Goal: Task Accomplishment & Management: Use online tool/utility

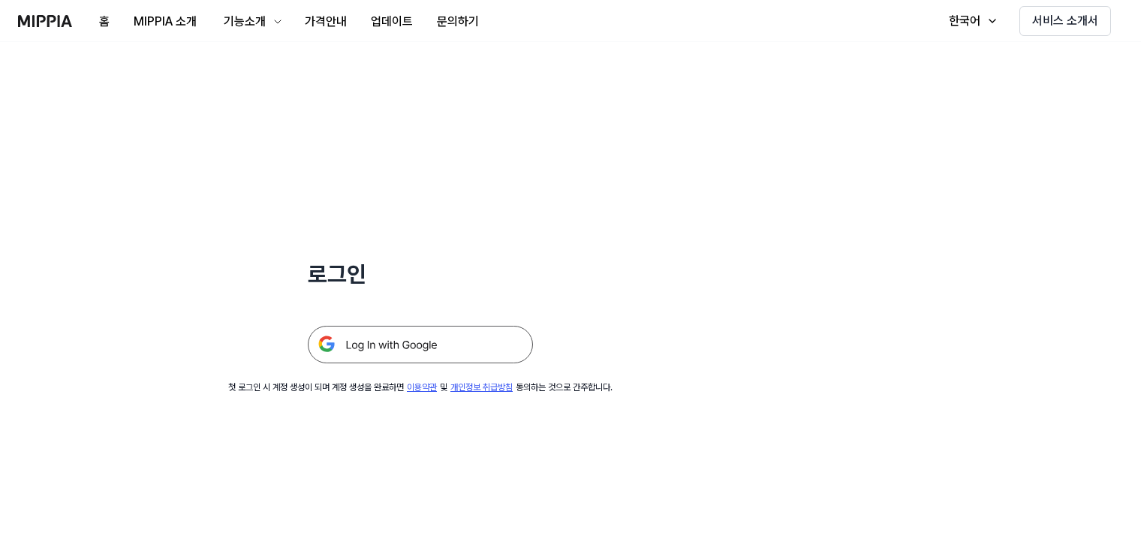
click at [396, 345] on img at bounding box center [420, 345] width 225 height 38
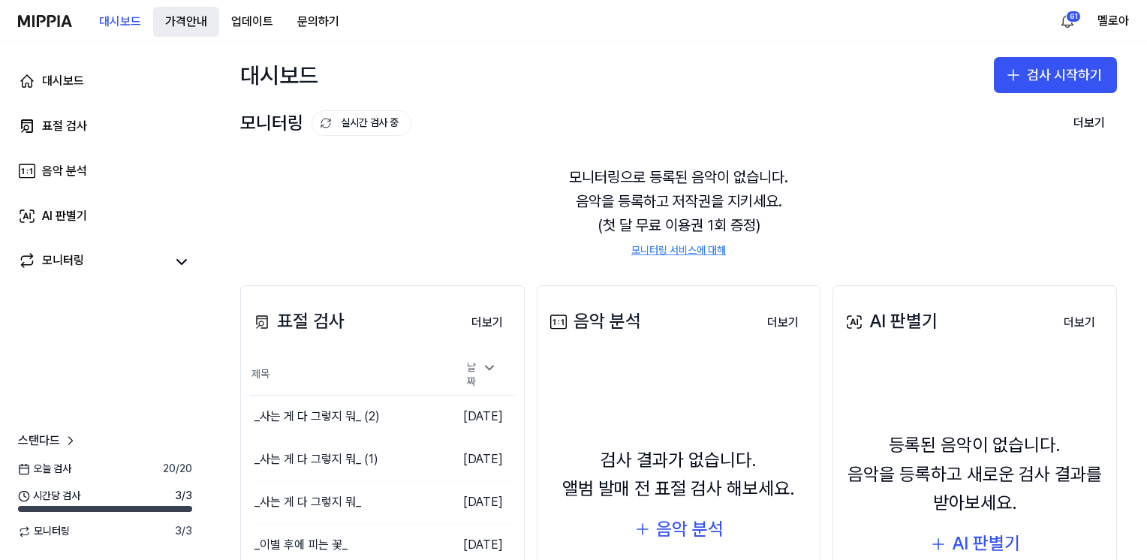
click at [192, 25] on 버튼 "가격안내" at bounding box center [186, 22] width 66 height 30
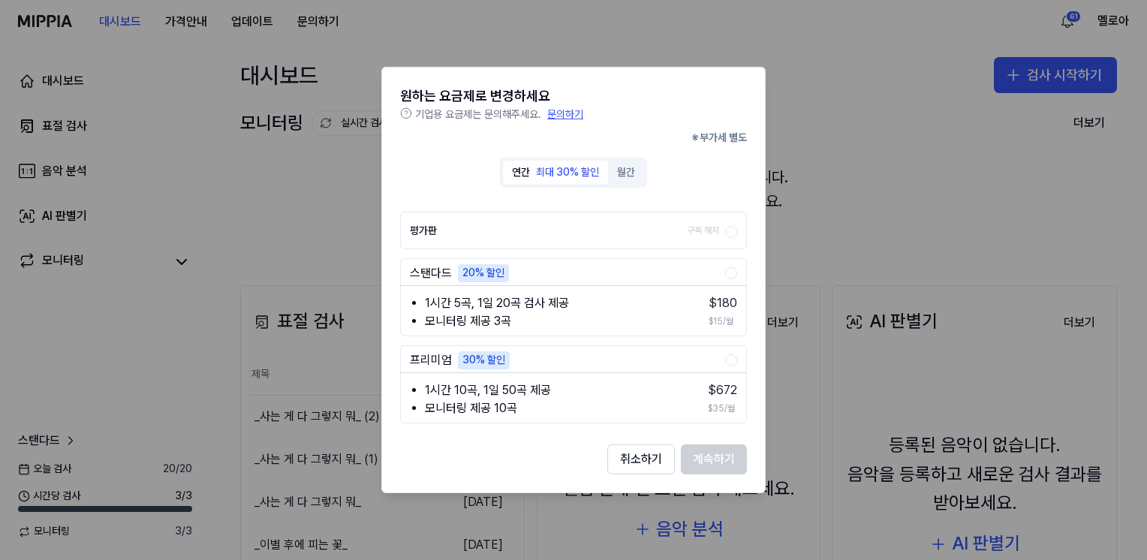
click at [621, 176] on button "월간" at bounding box center [626, 173] width 36 height 24
click at [552, 176] on div "최대 30% 할인" at bounding box center [567, 172] width 63 height 15
click at [640, 461] on button "취소하기" at bounding box center [641, 459] width 68 height 30
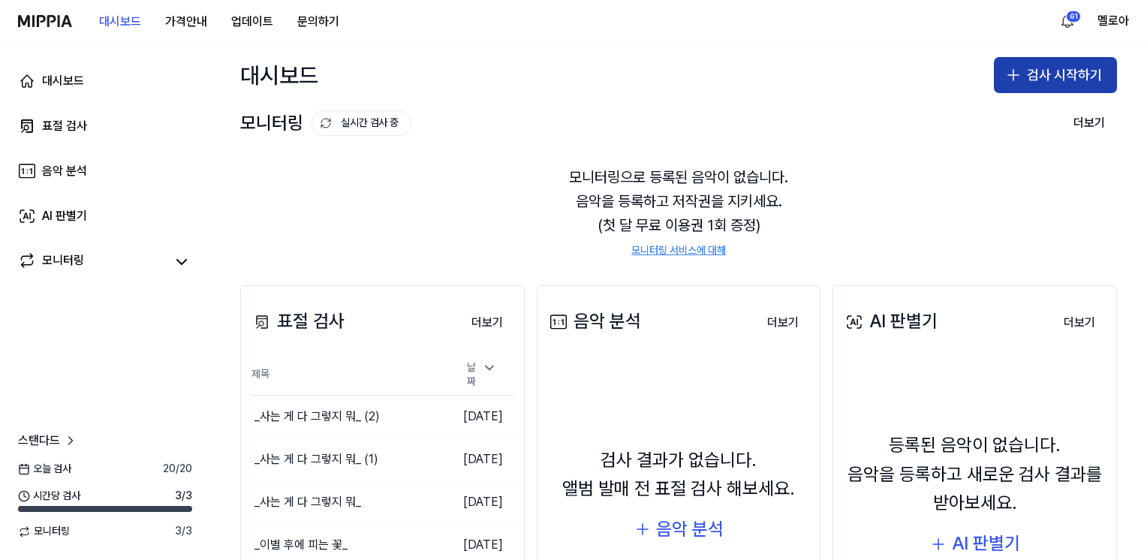
click at [1023, 80] on button "검사 시작하기" at bounding box center [1054, 75] width 123 height 36
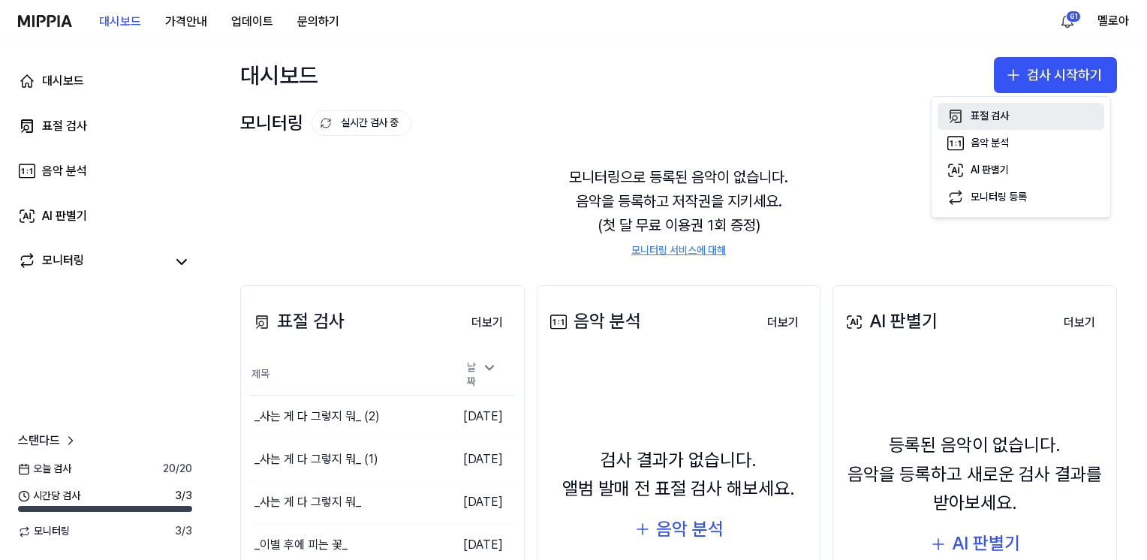
click at [1003, 111] on div "표절 검사" at bounding box center [989, 116] width 38 height 15
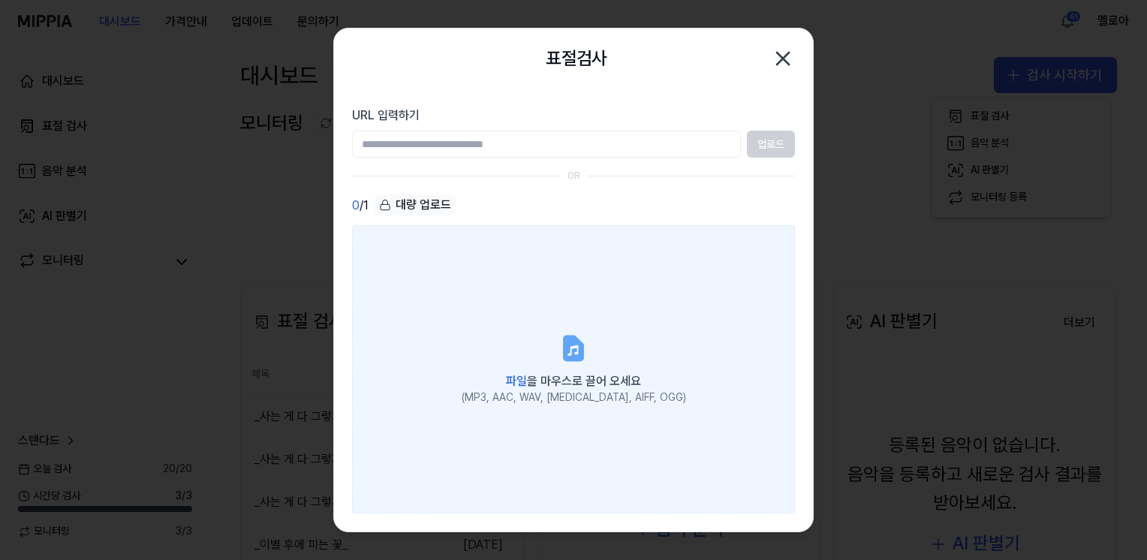
click at [582, 350] on icon at bounding box center [573, 347] width 18 height 23
click at [0, 0] on input "파일 을 마우스로 끌어 오세요 (MP3, AAC, WAV, [MEDICAL_DATA], AIFF, OGG)" at bounding box center [0, 0] width 0 height 0
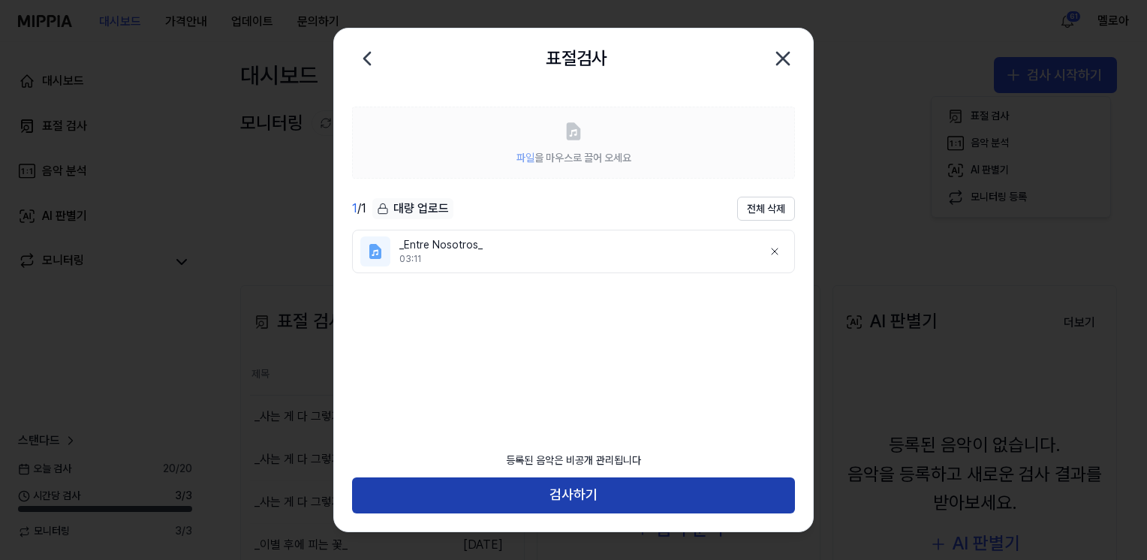
click at [561, 503] on button "검사하기" at bounding box center [573, 495] width 443 height 36
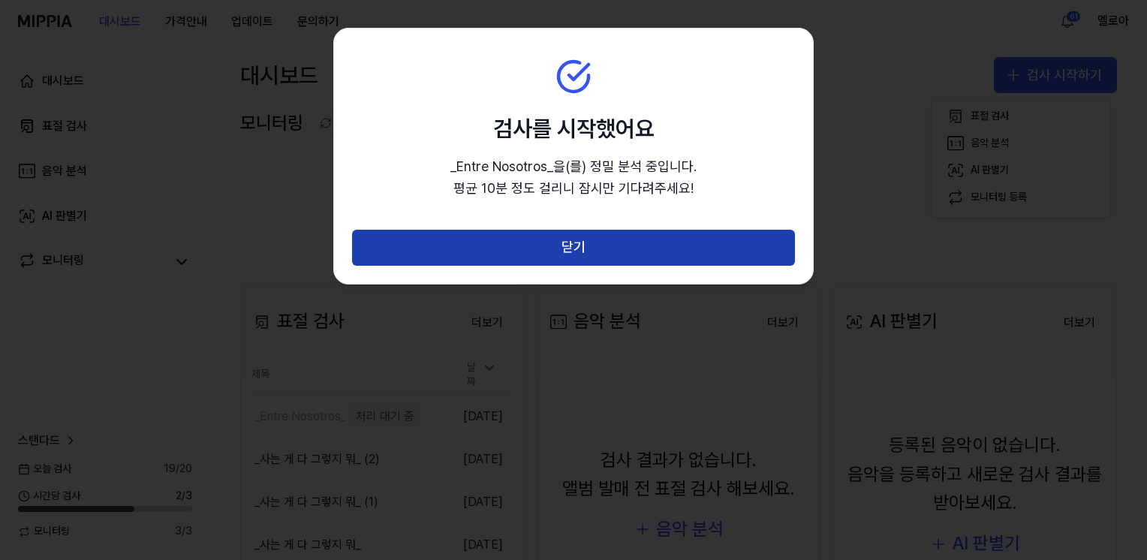
click at [598, 243] on button "닫기" at bounding box center [573, 248] width 443 height 36
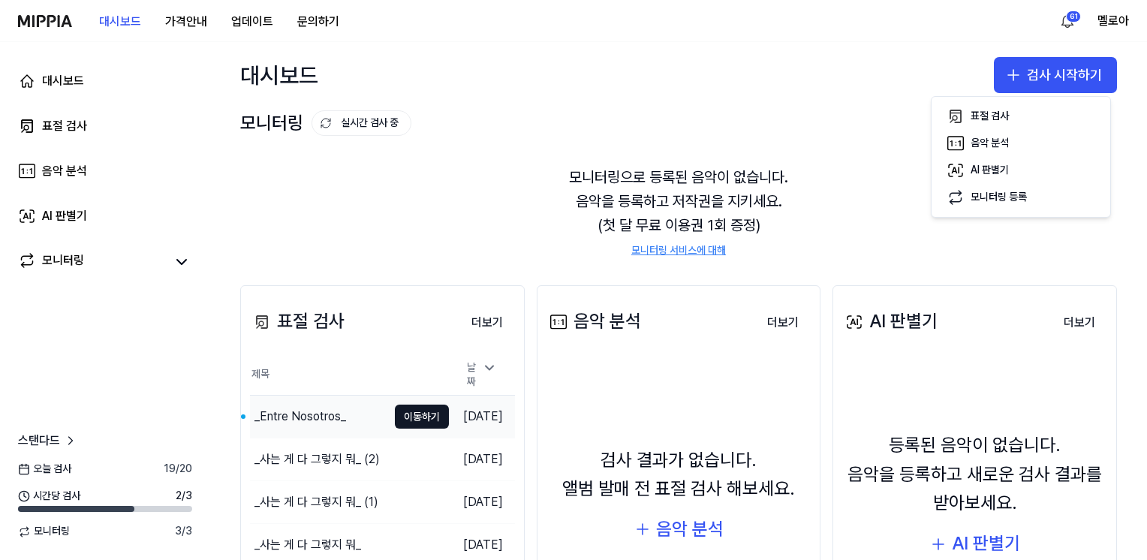
click at [290, 410] on div "_Entre Nosotros_" at bounding box center [300, 416] width 92 height 18
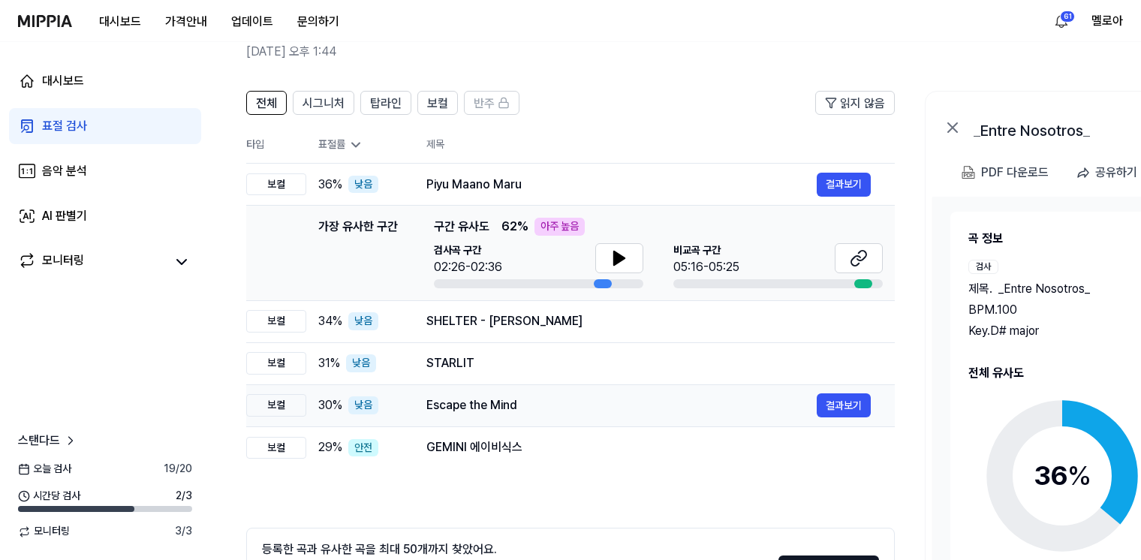
scroll to position [150, 0]
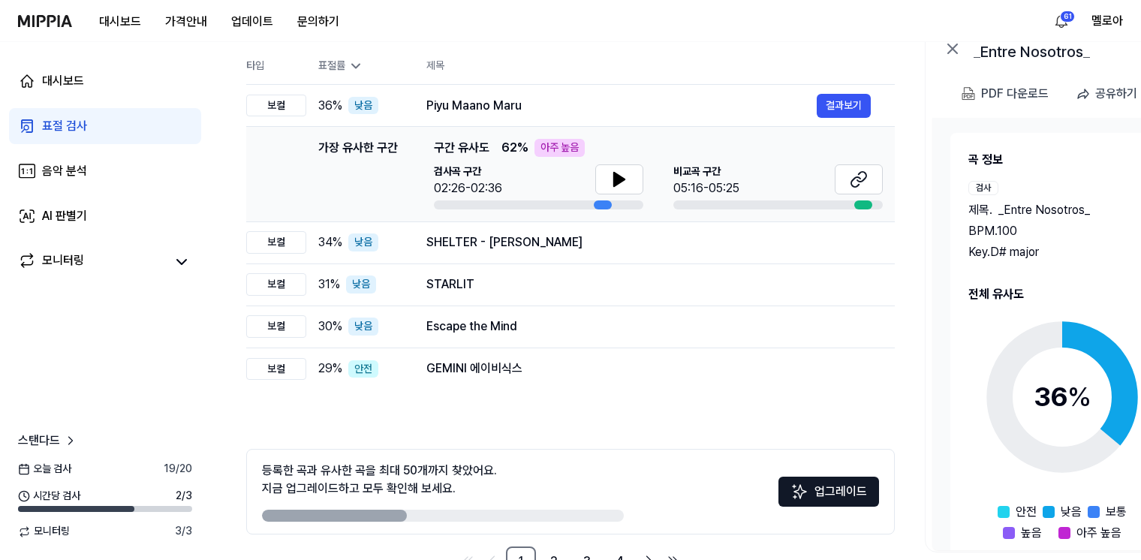
drag, startPoint x: 621, startPoint y: 515, endPoint x: 704, endPoint y: 512, distance: 82.6
click at [704, 512] on div "등록한 곡과 유사한 곡을 최대 50개까지 찾았어요. 지금 업그레이드하고 모두 확인해 보세요. 업그레이드" at bounding box center [570, 492] width 648 height 86
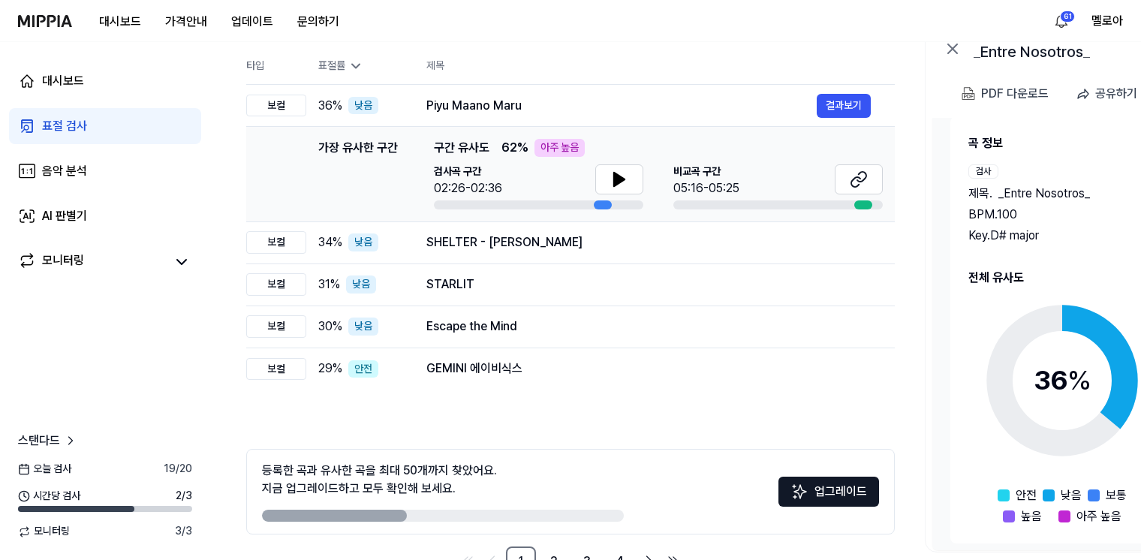
scroll to position [24, 0]
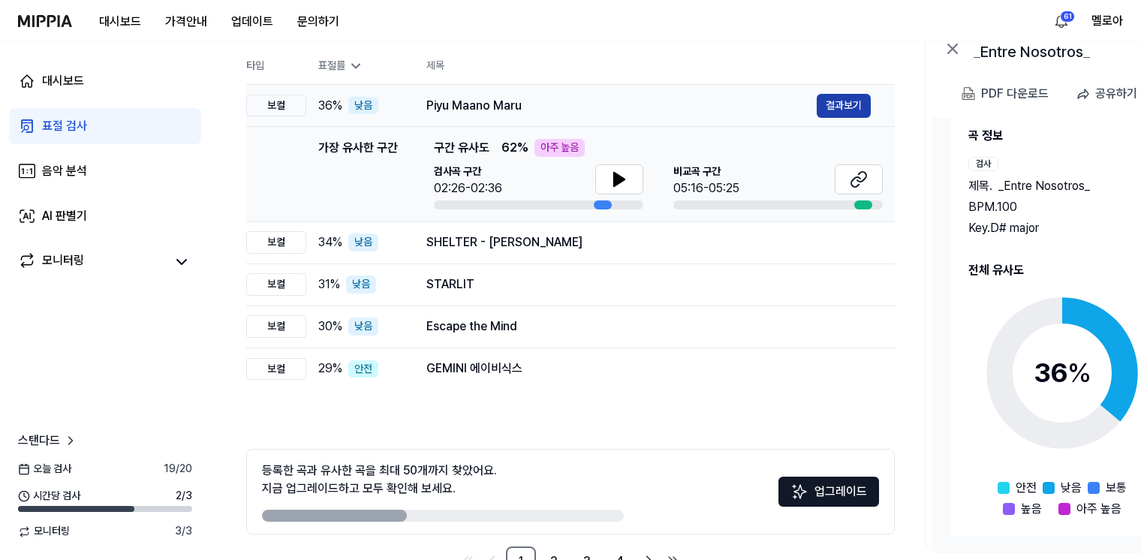
click at [845, 104] on button "결과보기" at bounding box center [843, 106] width 54 height 24
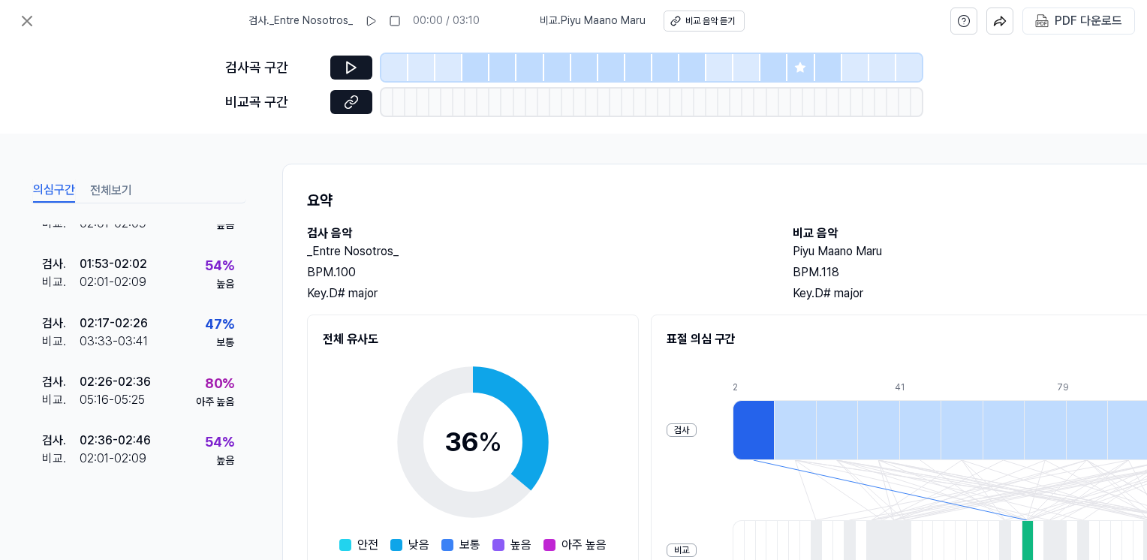
scroll to position [501, 0]
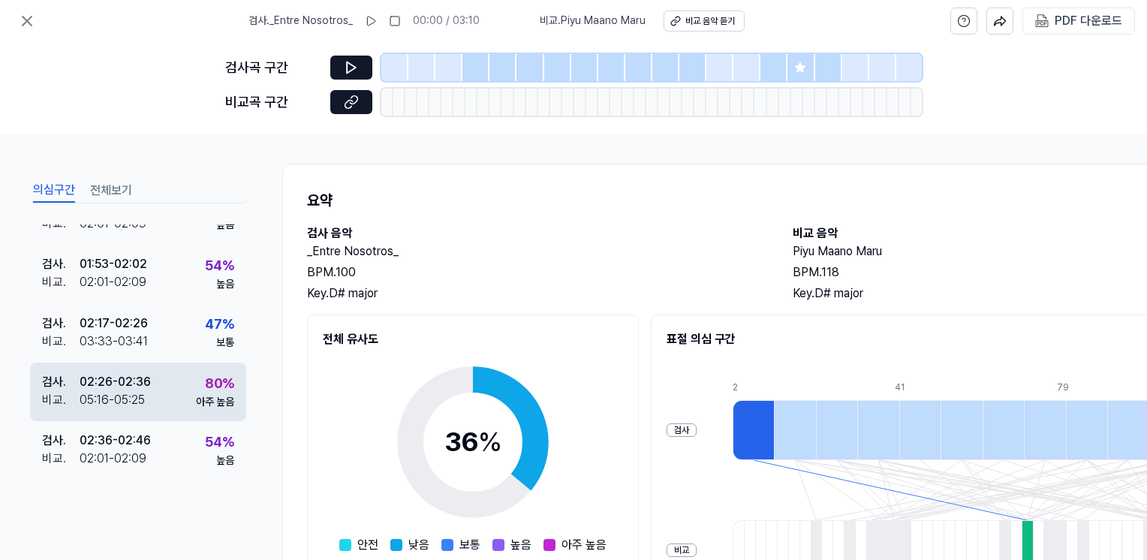
click at [167, 395] on div "검사 . 02:26 - 02:36 비교 . 05:16 - 05:25 80 % 아주 높음" at bounding box center [138, 391] width 216 height 59
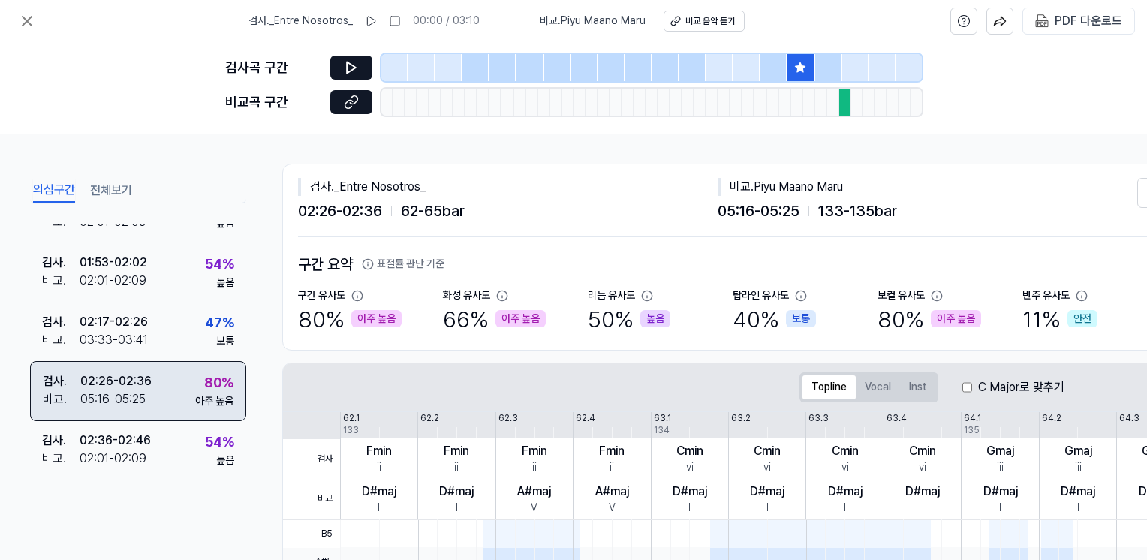
scroll to position [500, 0]
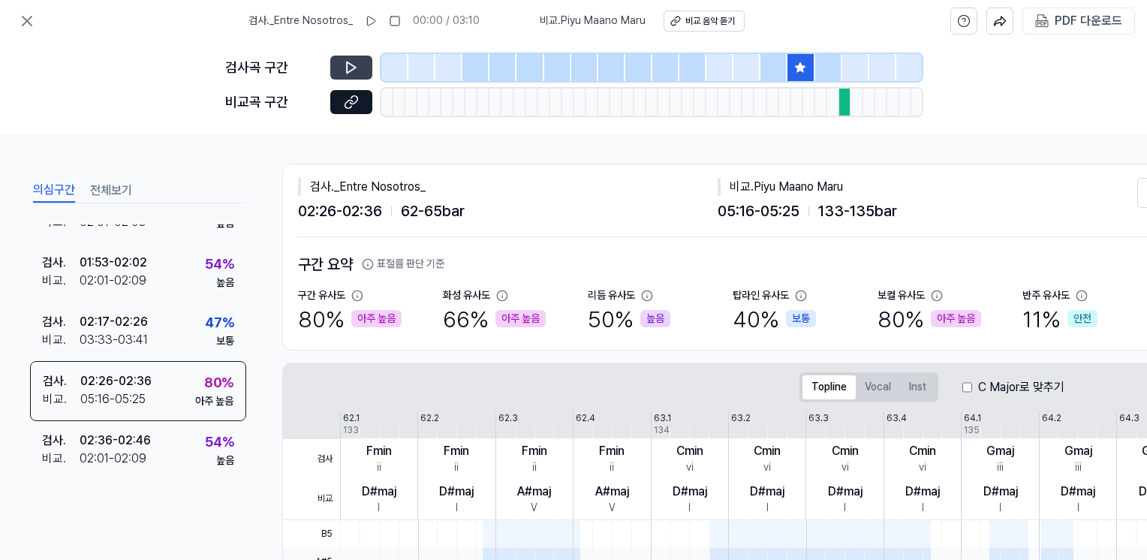
click at [357, 65] on icon at bounding box center [351, 67] width 15 height 15
click at [345, 101] on icon at bounding box center [351, 102] width 15 height 15
click at [347, 65] on icon at bounding box center [351, 67] width 9 height 11
click at [348, 66] on icon at bounding box center [348, 67] width 2 height 10
click at [25, 24] on icon at bounding box center [27, 21] width 18 height 18
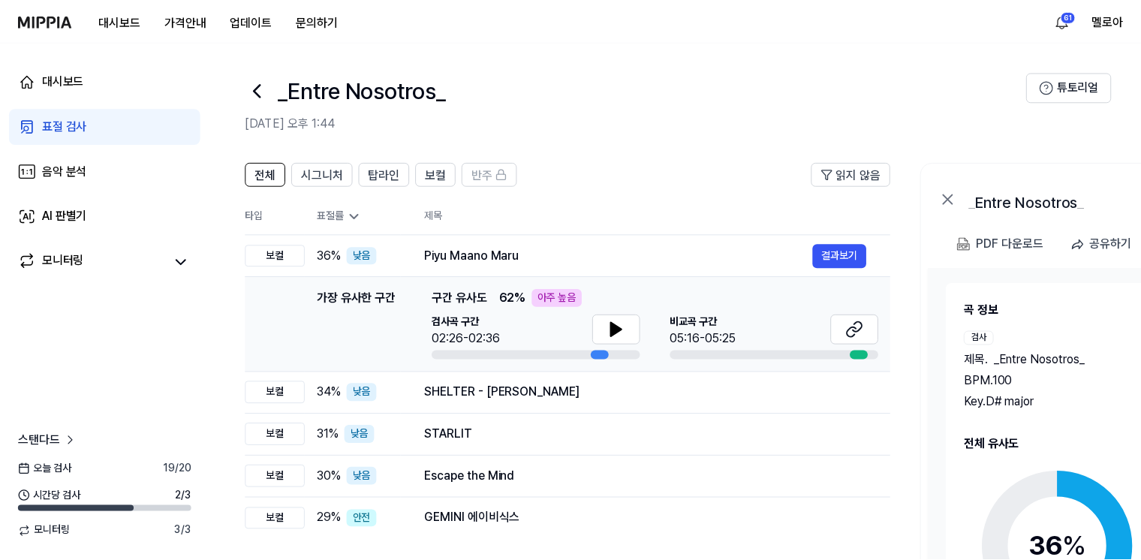
scroll to position [150, 0]
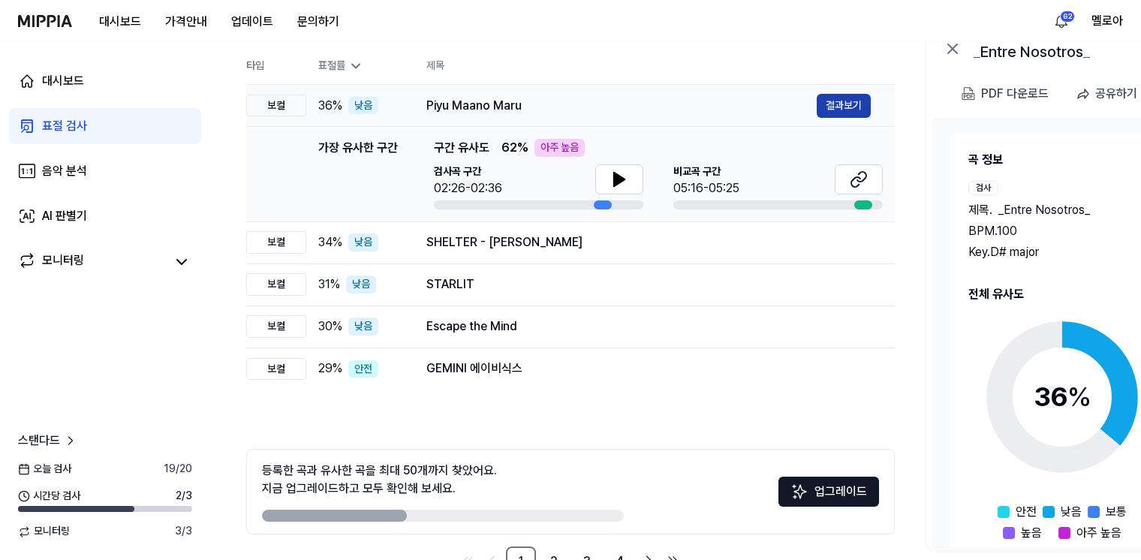
click at [855, 104] on button "결과보기" at bounding box center [843, 106] width 54 height 24
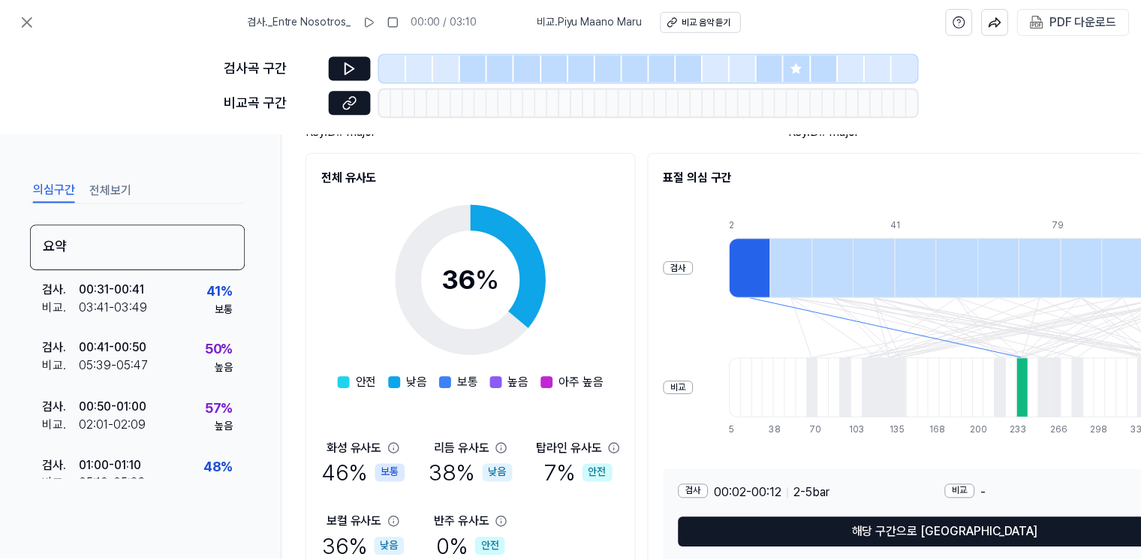
scroll to position [225, 0]
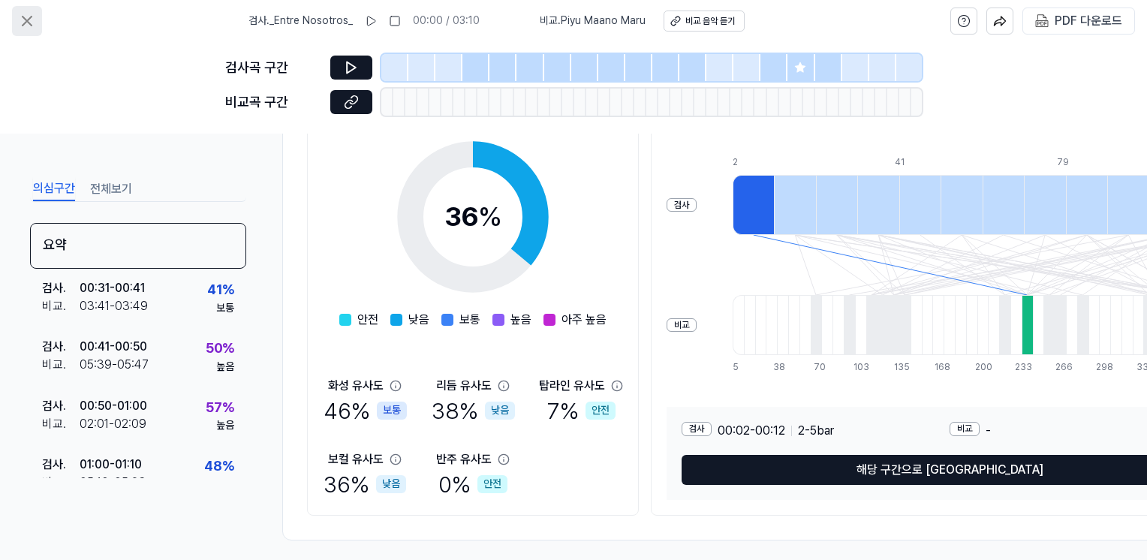
click at [29, 14] on icon at bounding box center [27, 21] width 18 height 18
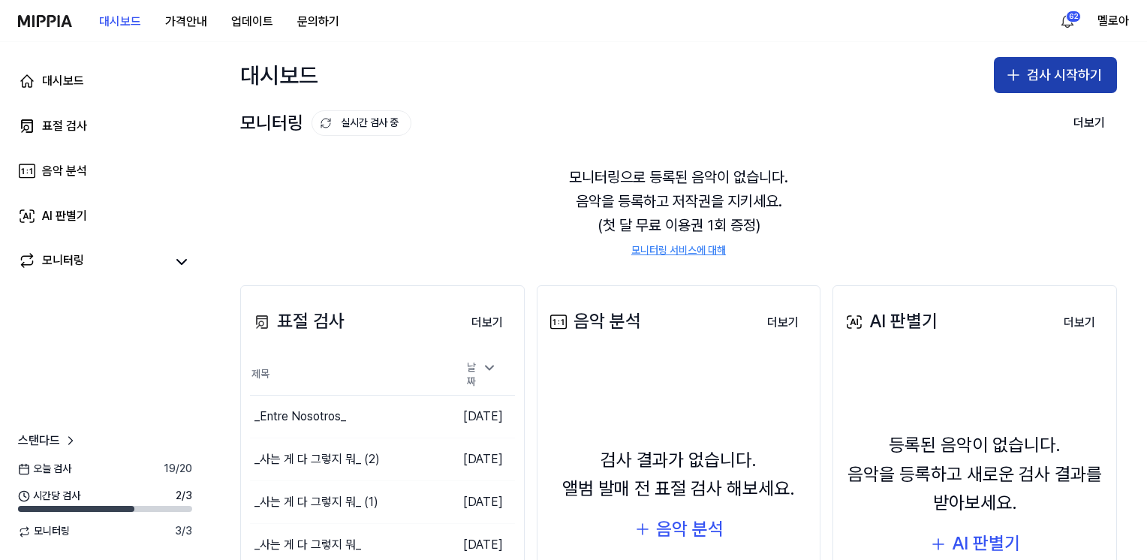
click at [1077, 74] on button "검사 시작하기" at bounding box center [1054, 75] width 123 height 36
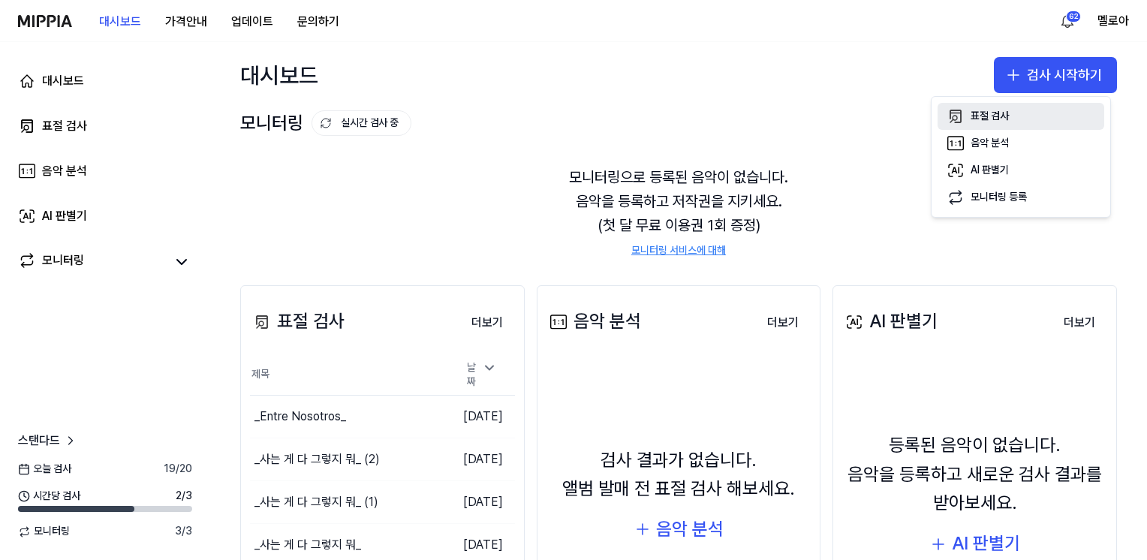
click at [999, 113] on div "표절 검사" at bounding box center [989, 116] width 38 height 15
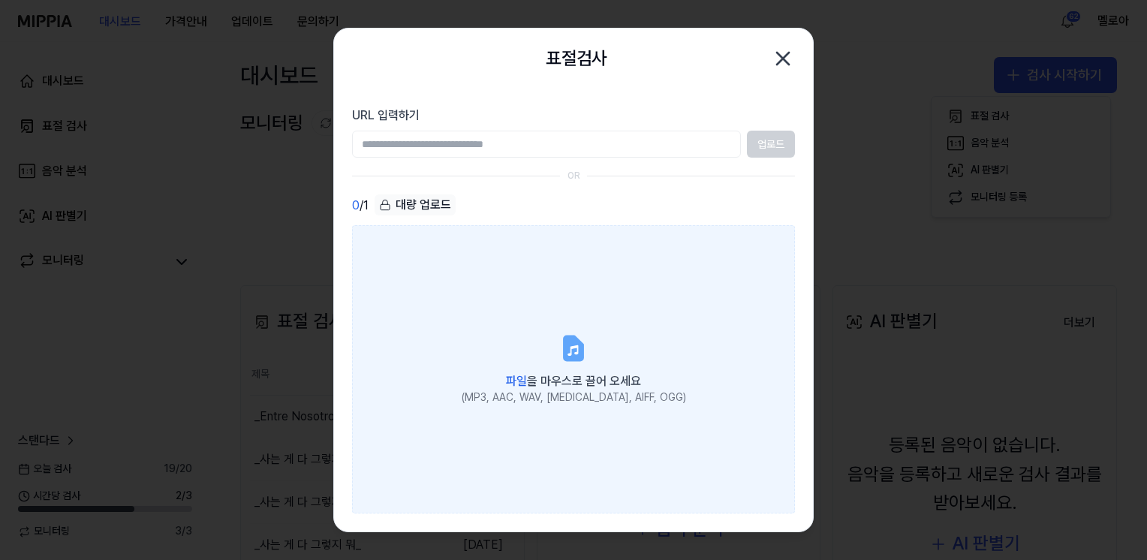
click at [573, 344] on icon at bounding box center [573, 347] width 18 height 23
click at [0, 0] on input "파일 을 마우스로 끌어 오세요 (MP3, AAC, WAV, [MEDICAL_DATA], AIFF, OGG)" at bounding box center [0, 0] width 0 height 0
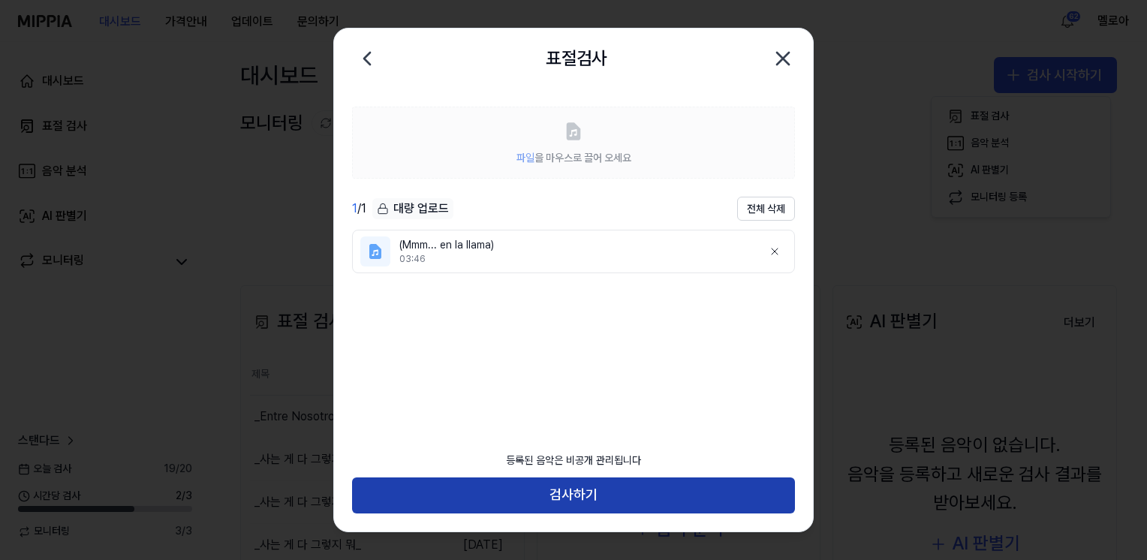
click at [589, 494] on button "검사하기" at bounding box center [573, 495] width 443 height 36
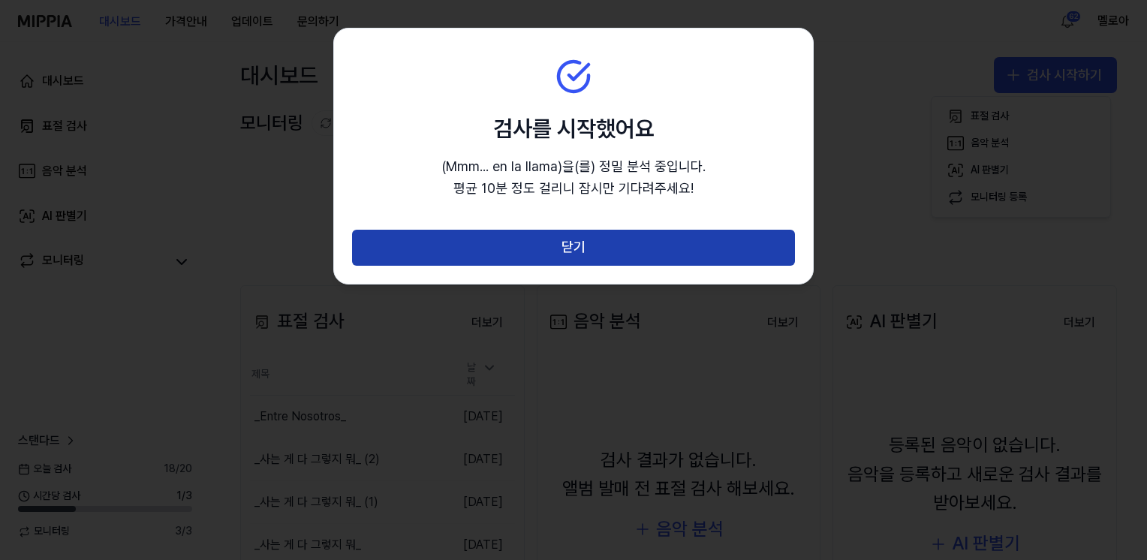
click at [681, 241] on button "닫기" at bounding box center [573, 248] width 443 height 36
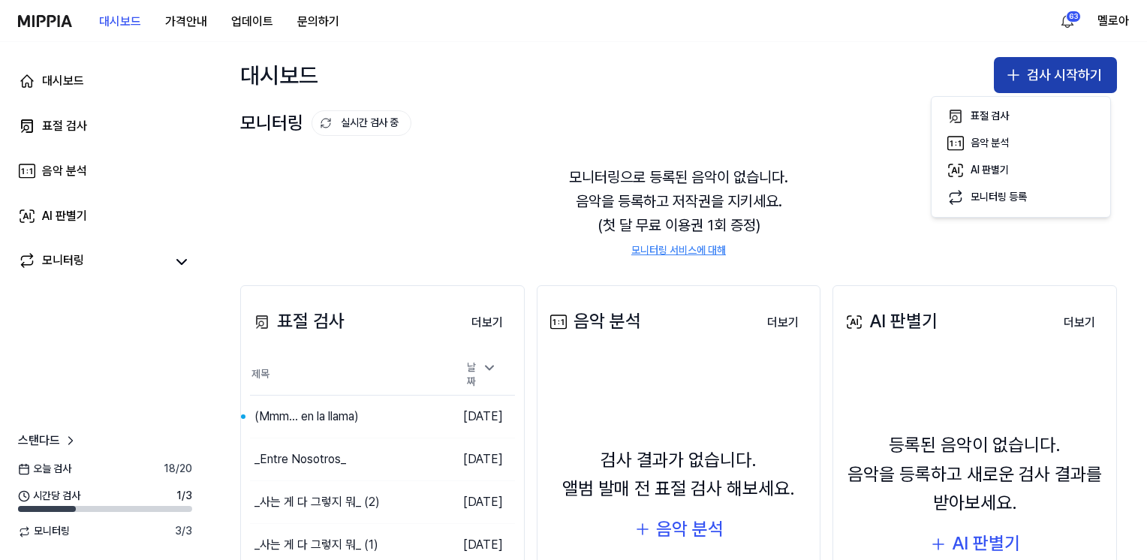
click at [1065, 71] on button "검사 시작하기" at bounding box center [1054, 75] width 123 height 36
click at [1017, 77] on icon "button" at bounding box center [1013, 75] width 18 height 18
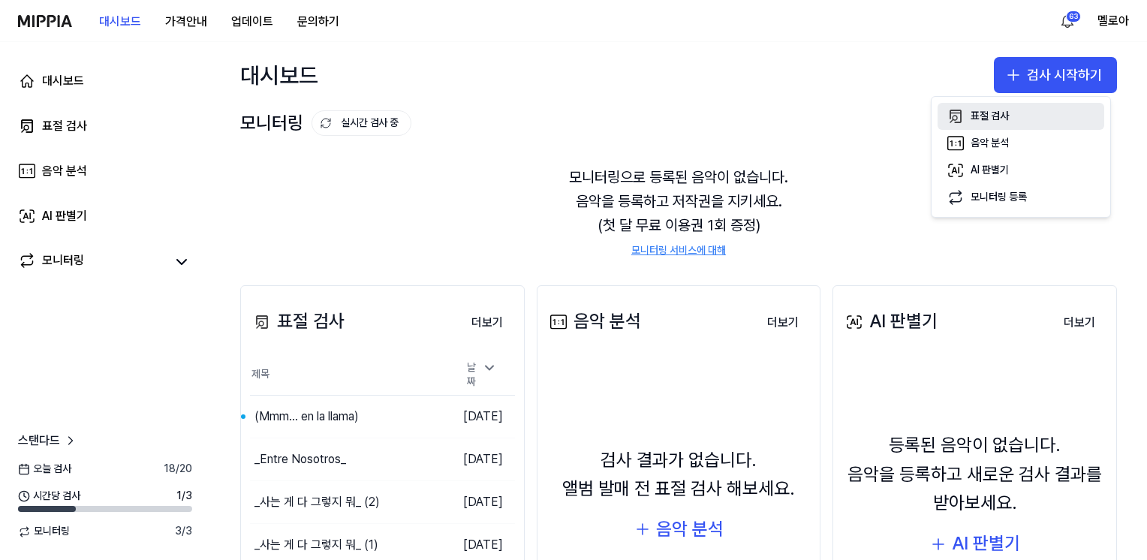
click at [972, 116] on div "표절 검사" at bounding box center [989, 116] width 38 height 15
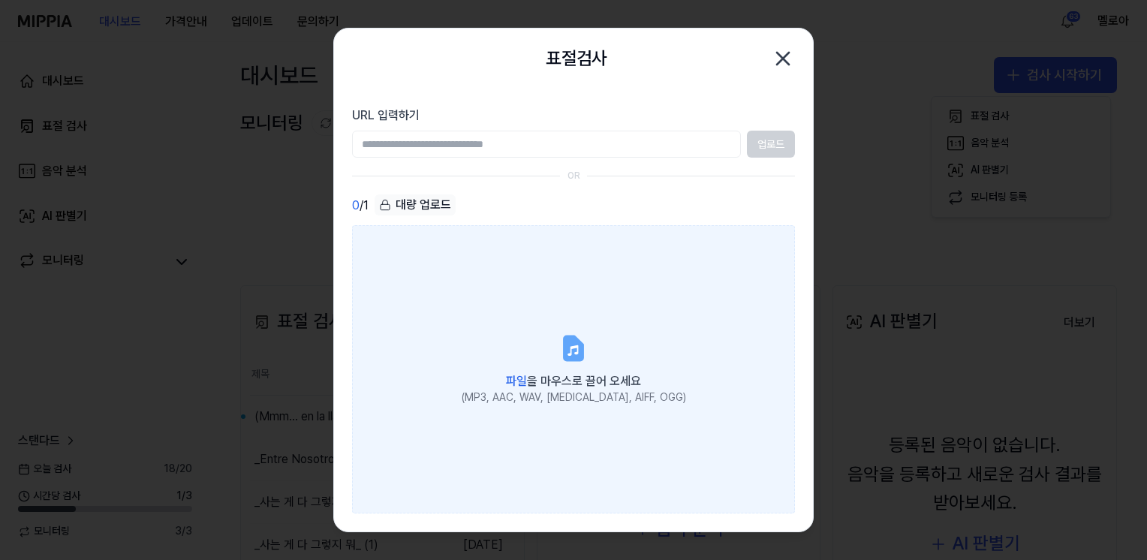
click at [565, 350] on icon at bounding box center [573, 347] width 18 height 23
click at [0, 0] on input "파일 을 마우스로 끌어 오세요 (MP3, AAC, WAV, [MEDICAL_DATA], AIFF, OGG)" at bounding box center [0, 0] width 0 height 0
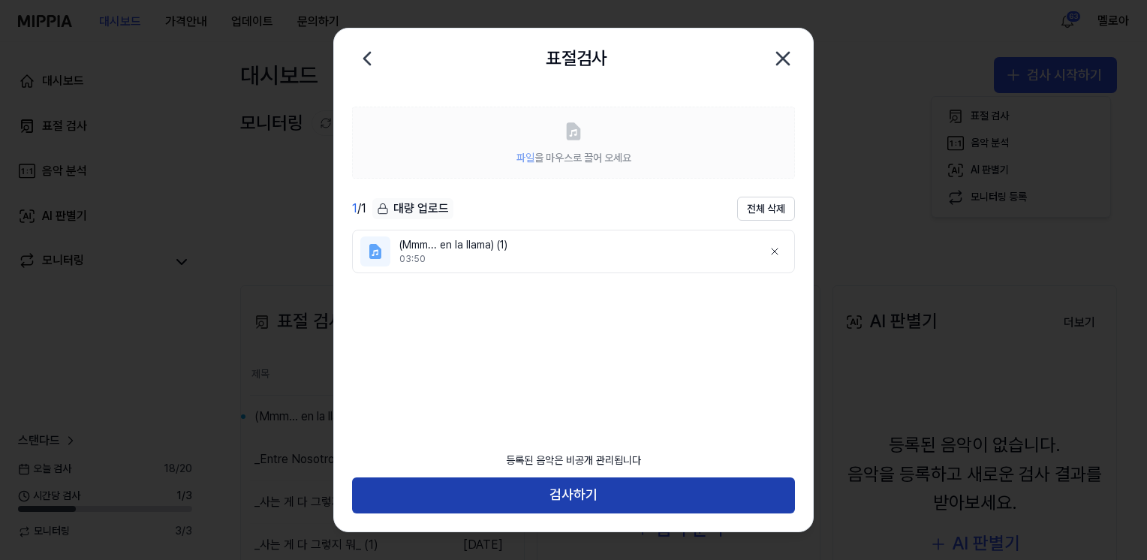
click at [608, 505] on button "검사하기" at bounding box center [573, 495] width 443 height 36
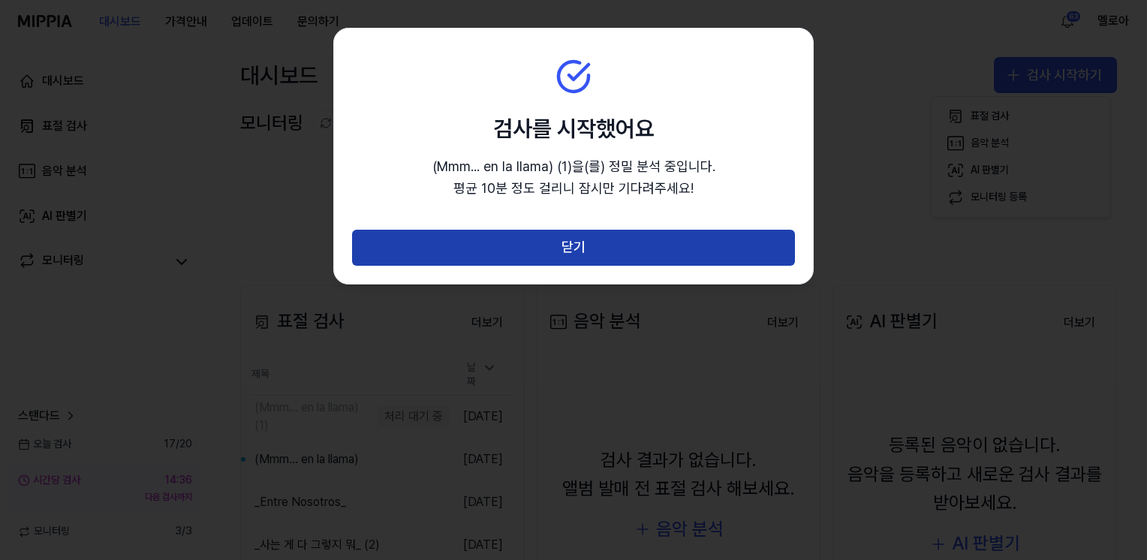
click at [573, 247] on button "닫기" at bounding box center [573, 248] width 443 height 36
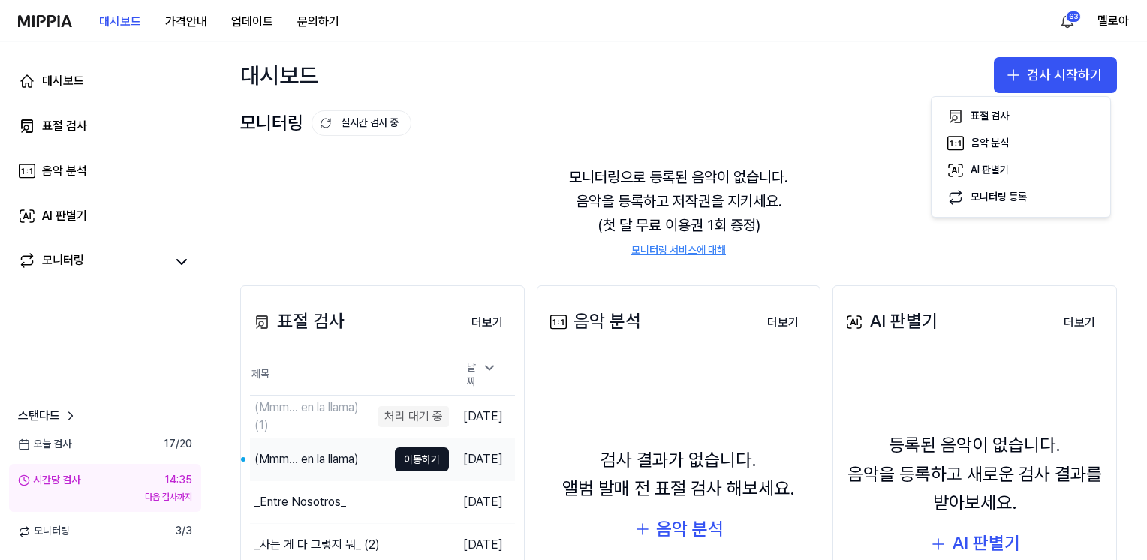
click at [305, 455] on div "(Mmm... en la llama)" at bounding box center [306, 459] width 104 height 18
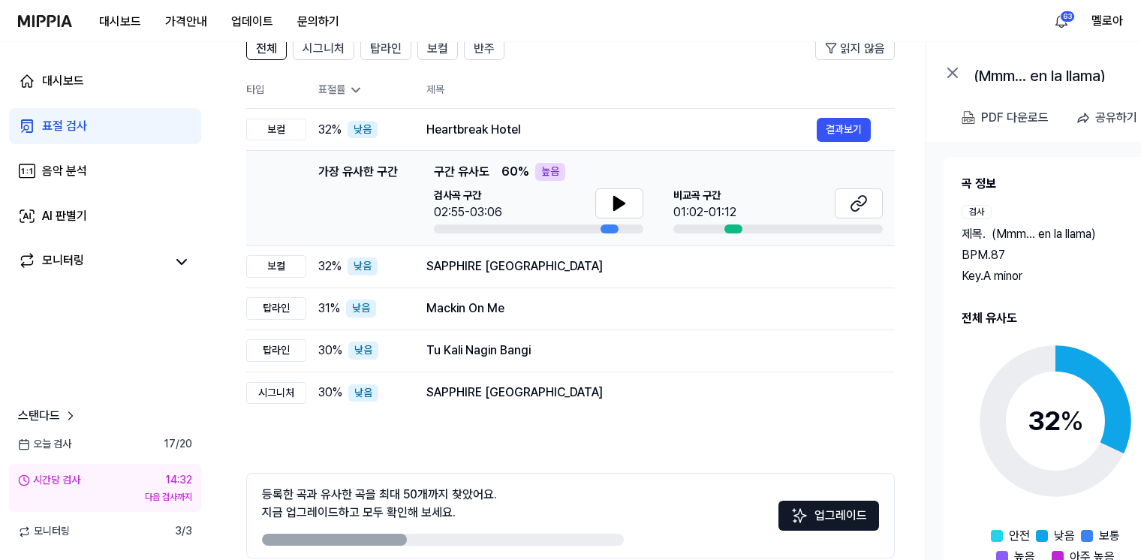
scroll to position [150, 0]
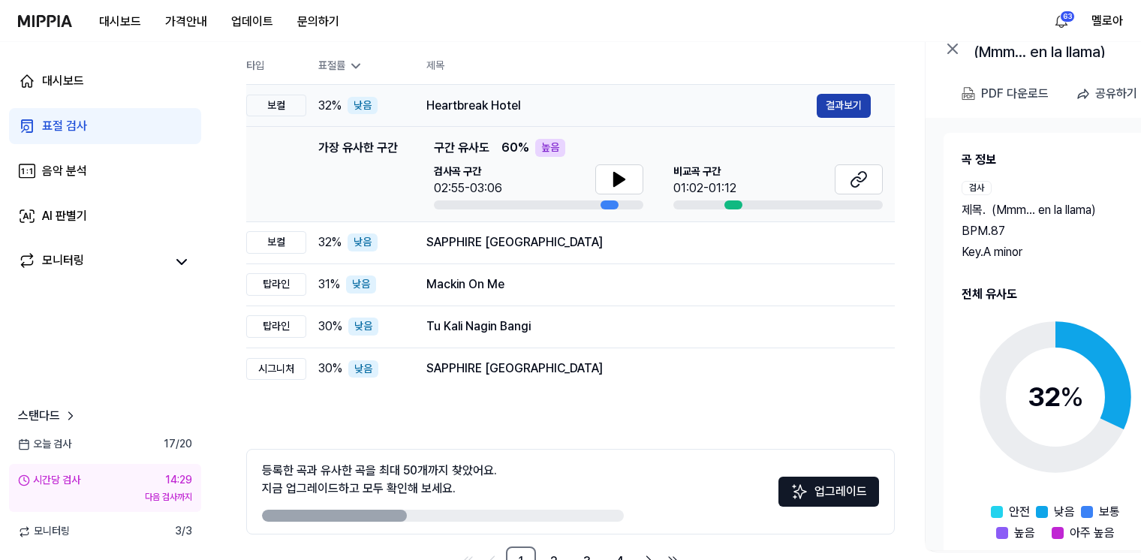
click at [830, 104] on button "결과보기" at bounding box center [843, 106] width 54 height 24
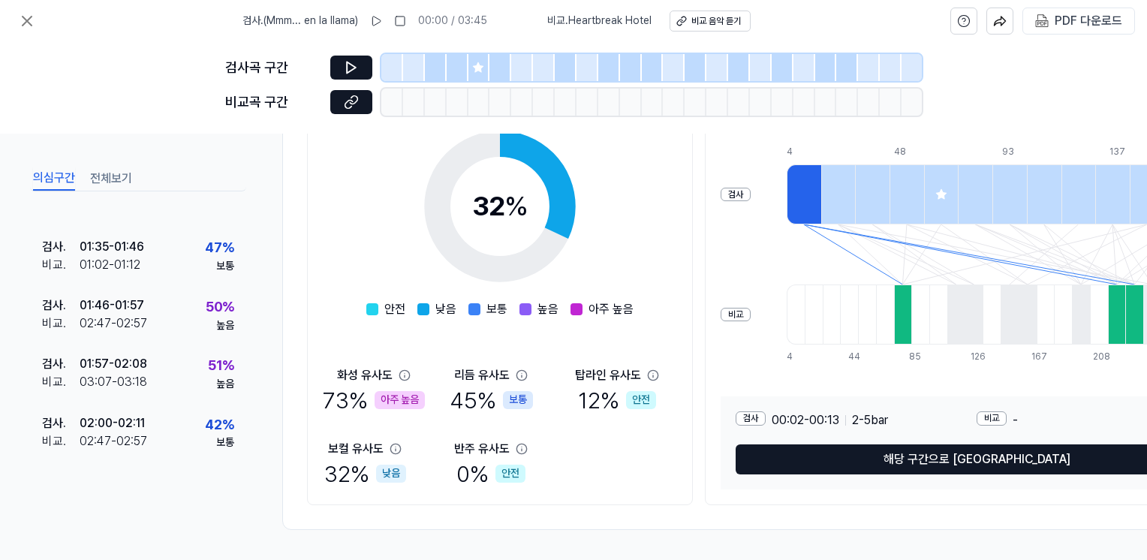
scroll to position [0, 0]
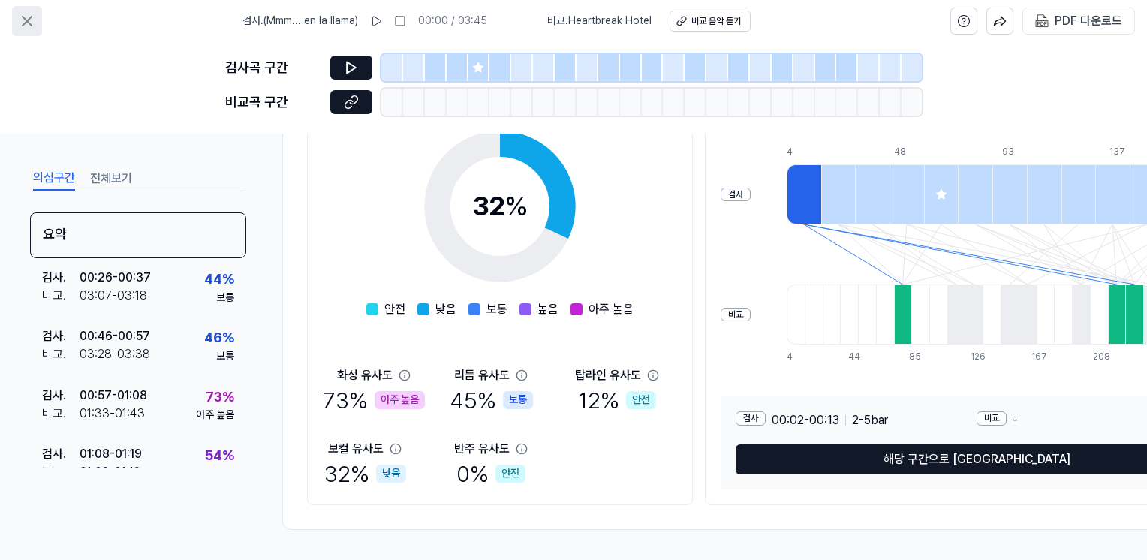
click at [22, 19] on icon at bounding box center [27, 21] width 18 height 18
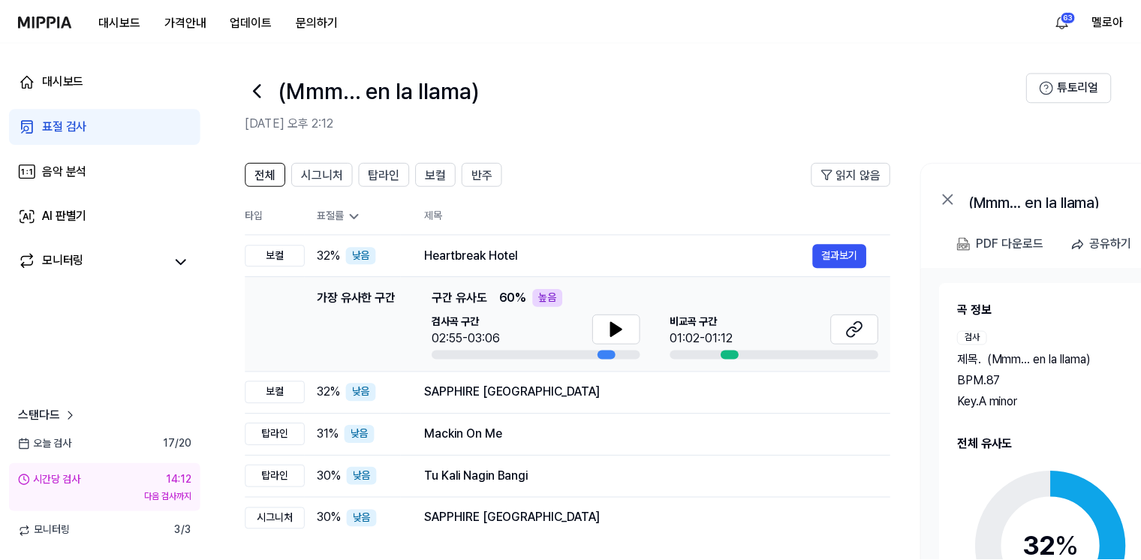
scroll to position [150, 0]
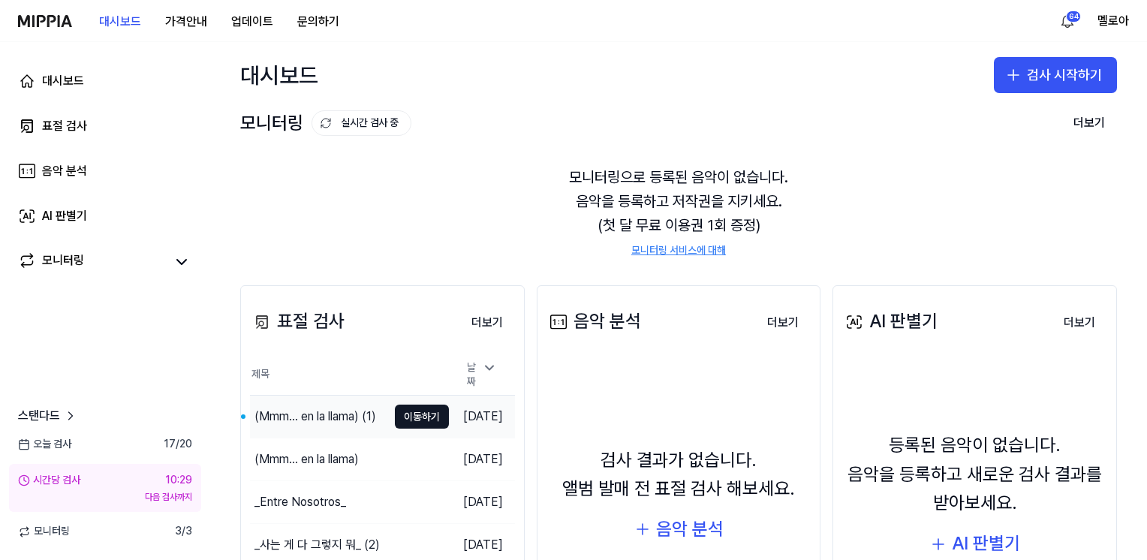
click at [295, 407] on div "(Mmm... en la llama) (1)" at bounding box center [315, 416] width 122 height 18
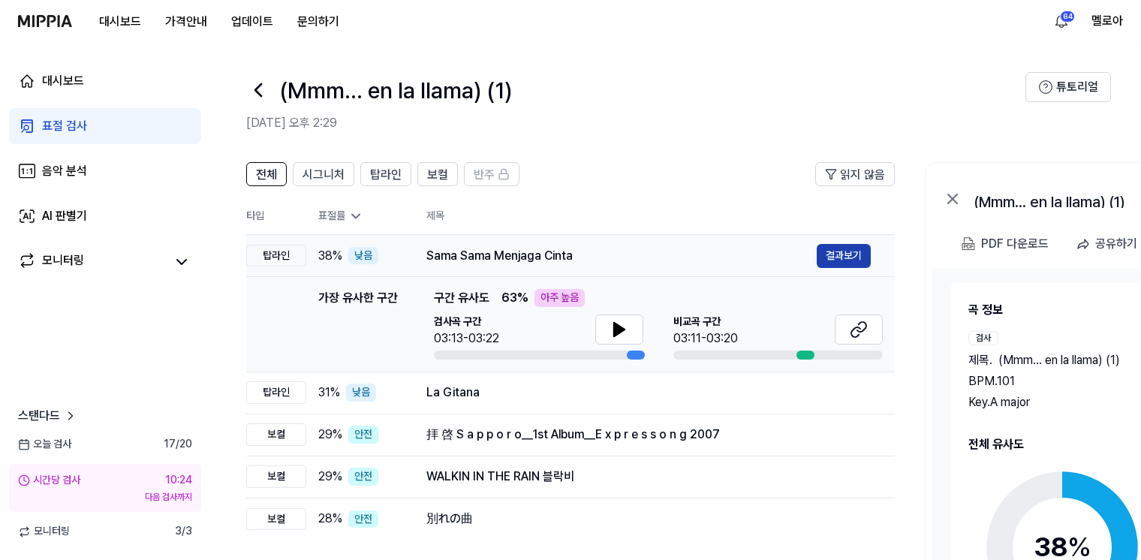
click at [849, 257] on button "결과보기" at bounding box center [843, 256] width 54 height 24
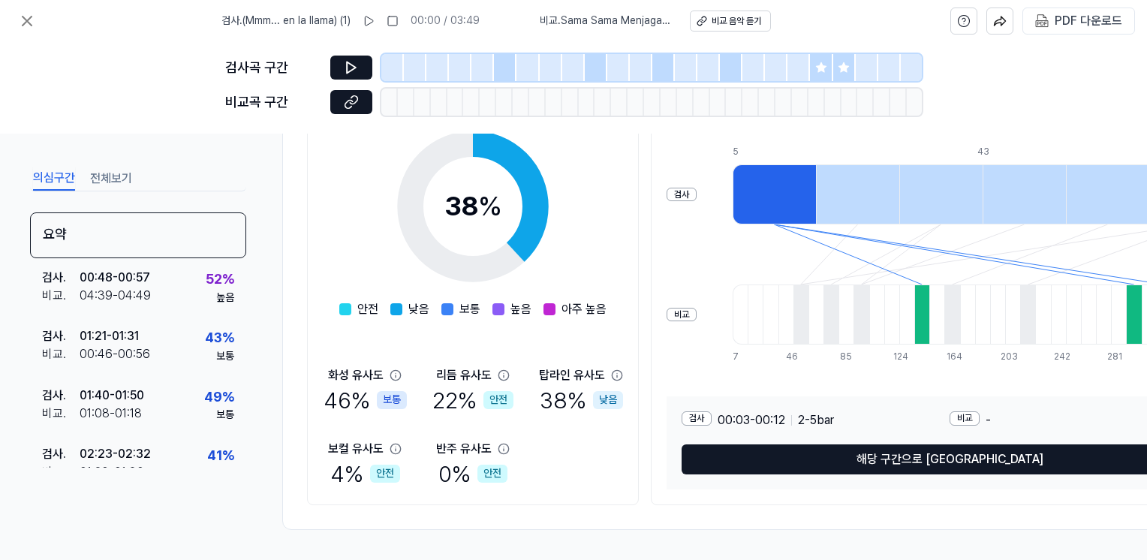
scroll to position [149, 0]
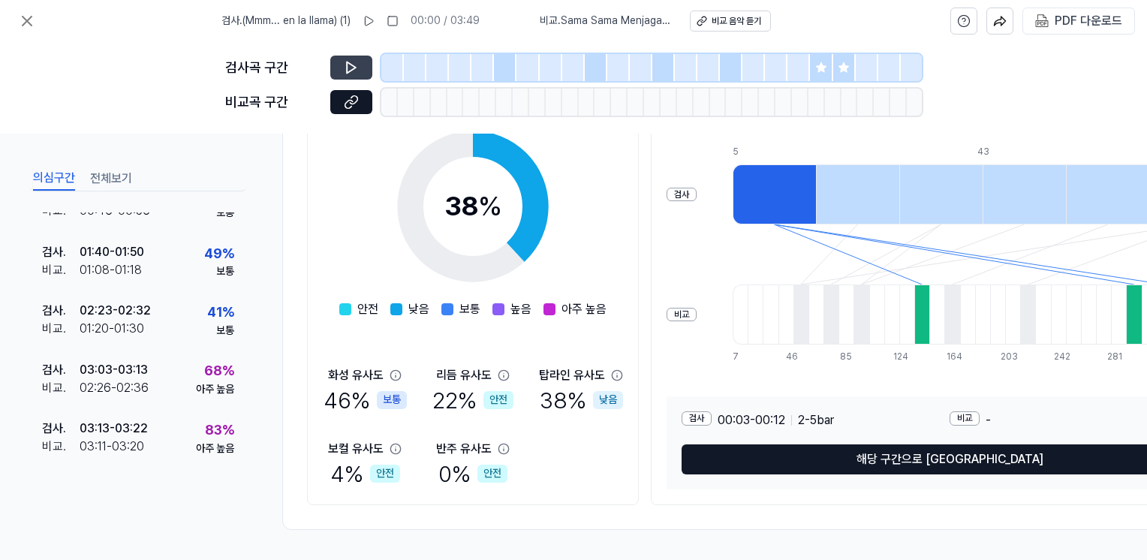
click at [354, 68] on icon at bounding box center [351, 67] width 9 height 11
click at [347, 62] on icon at bounding box center [351, 67] width 9 height 11
click at [351, 101] on icon at bounding box center [351, 102] width 15 height 15
click at [348, 68] on icon at bounding box center [351, 67] width 15 height 15
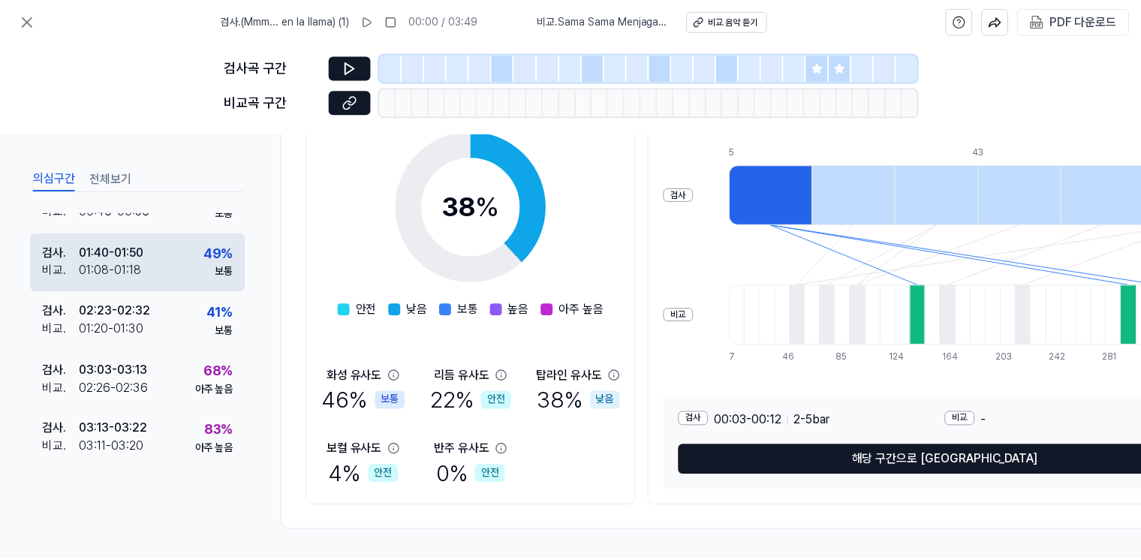
scroll to position [0, 0]
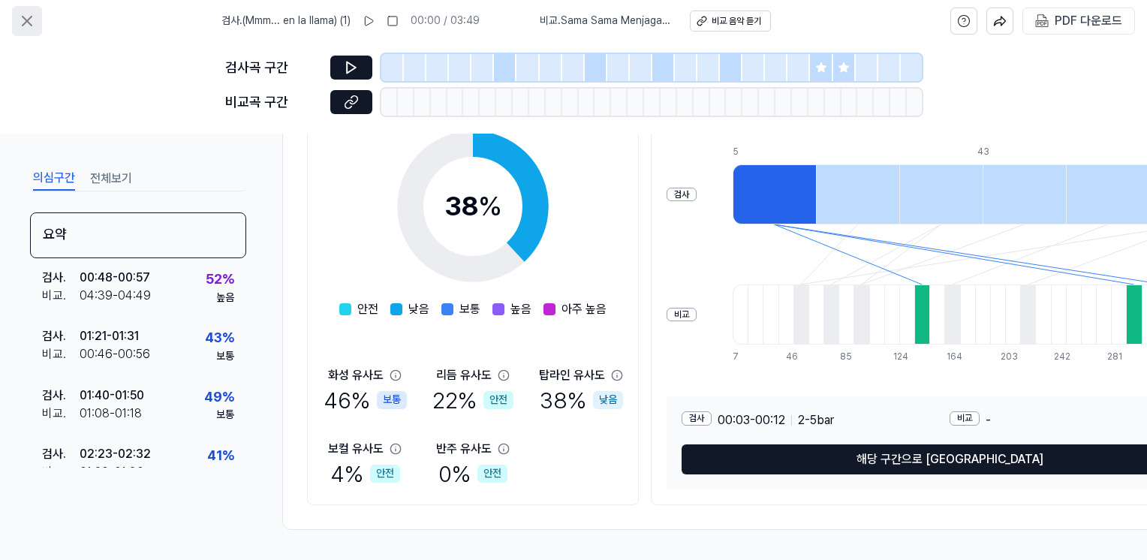
click at [23, 17] on icon at bounding box center [27, 21] width 18 height 18
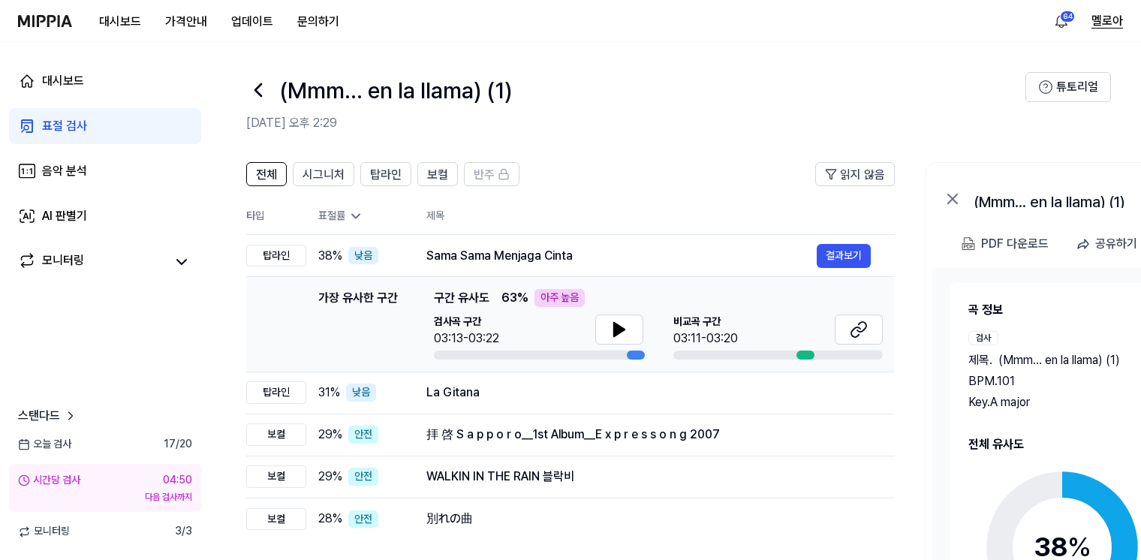
click at [1107, 23] on button "멜로아" at bounding box center [1107, 21] width 32 height 18
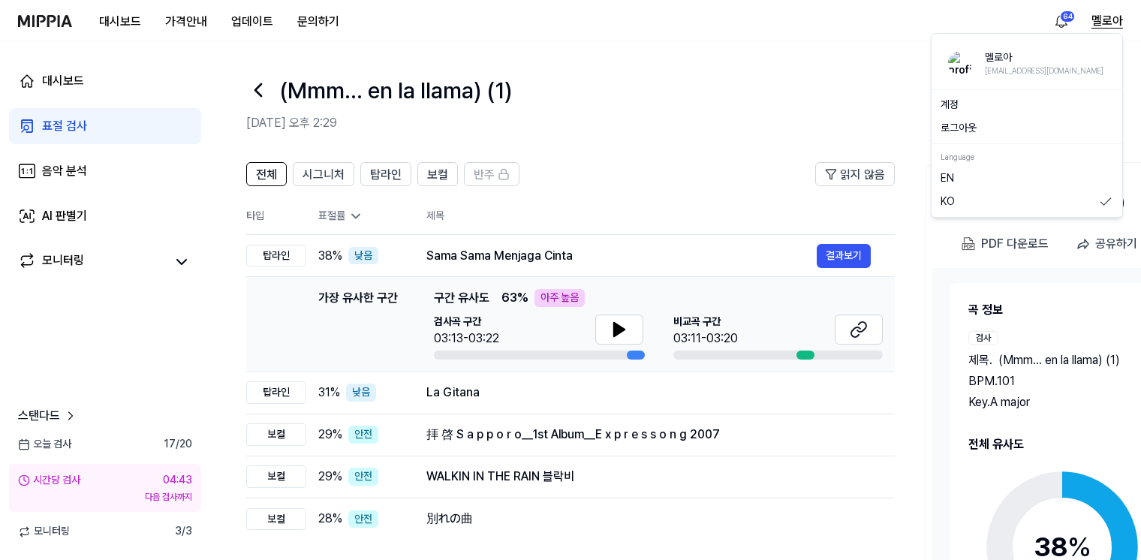
click at [1098, 20] on button "멜로아" at bounding box center [1107, 21] width 32 height 18
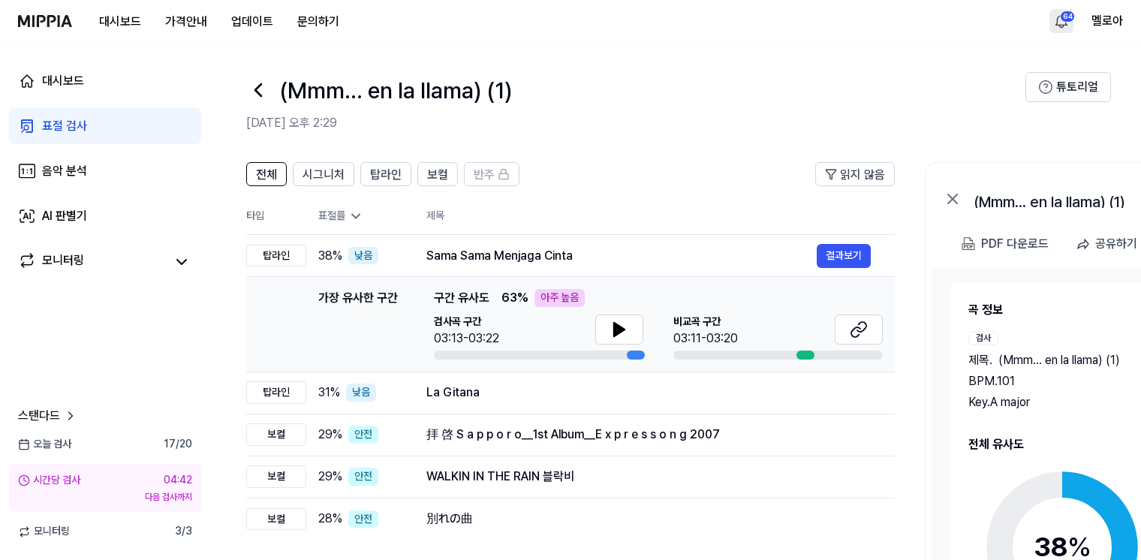
click at [1063, 20] on html "대시보드 가격안내 업데이트 문의하기 64 멜로아 대시보드 표절 검사 음악 분석 AI 판별기 모니터링 스탠다드 [DATE] 검사 17 / 20 …" at bounding box center [570, 280] width 1141 height 560
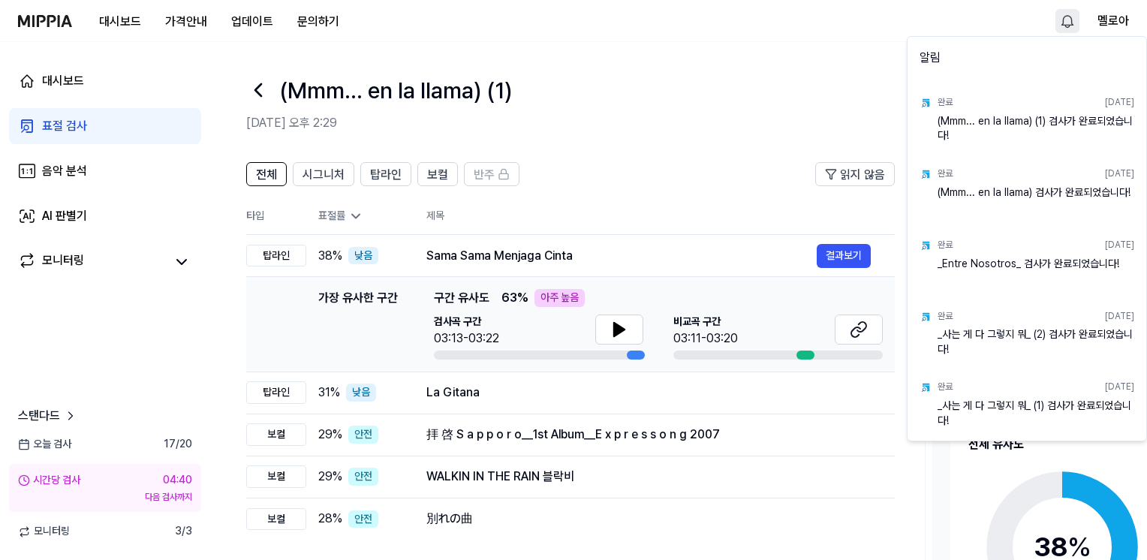
click at [672, 41] on html "대시보드 가격안내 업데이트 문의하기 멜로아 대시보드 표절 검사 음악 분석 AI 판별기 모니터링 스탠다드 [DATE] 검사 17 / 20 시간당…" at bounding box center [573, 280] width 1147 height 560
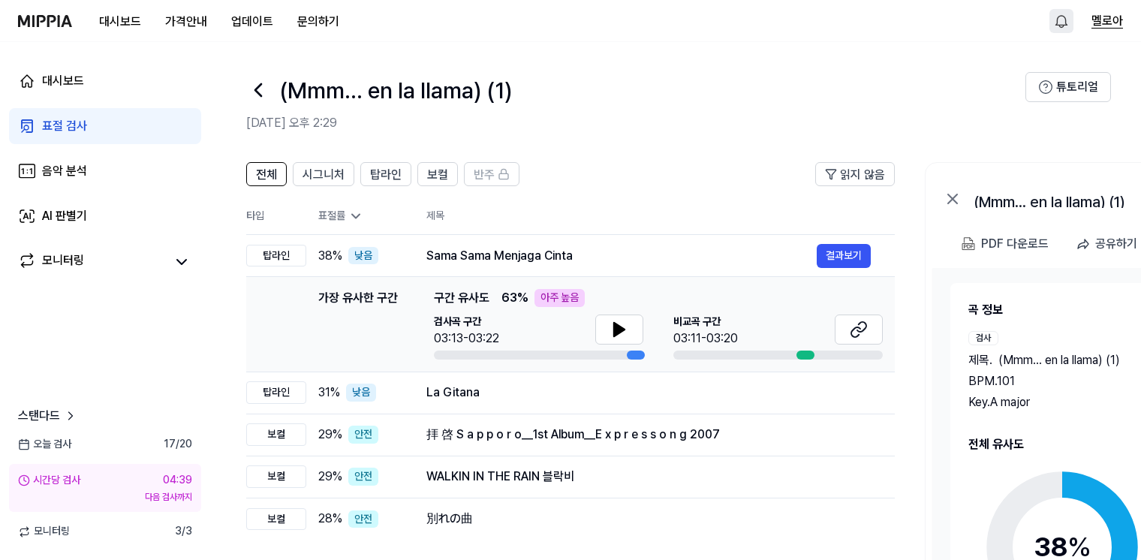
click at [1095, 24] on button "멜로아" at bounding box center [1107, 21] width 32 height 18
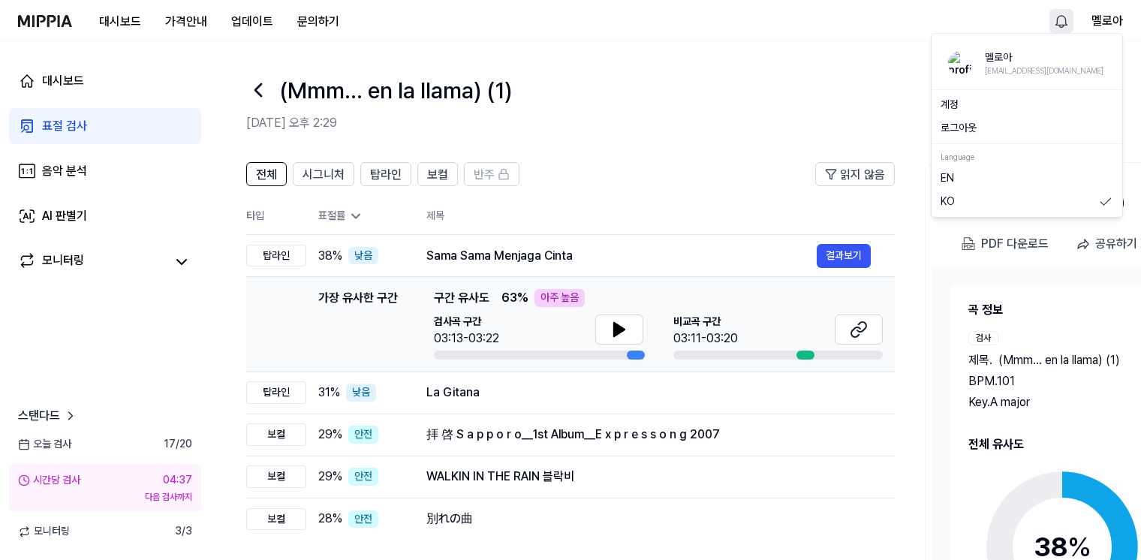
click at [946, 101] on link "계정" at bounding box center [1026, 105] width 173 height 15
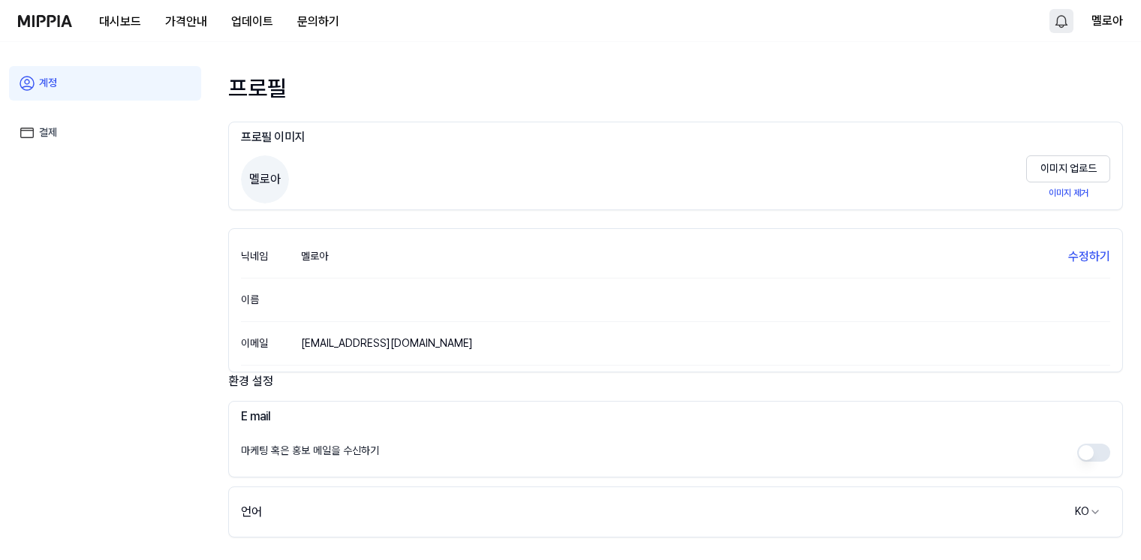
click at [65, 144] on link "결제" at bounding box center [105, 133] width 192 height 35
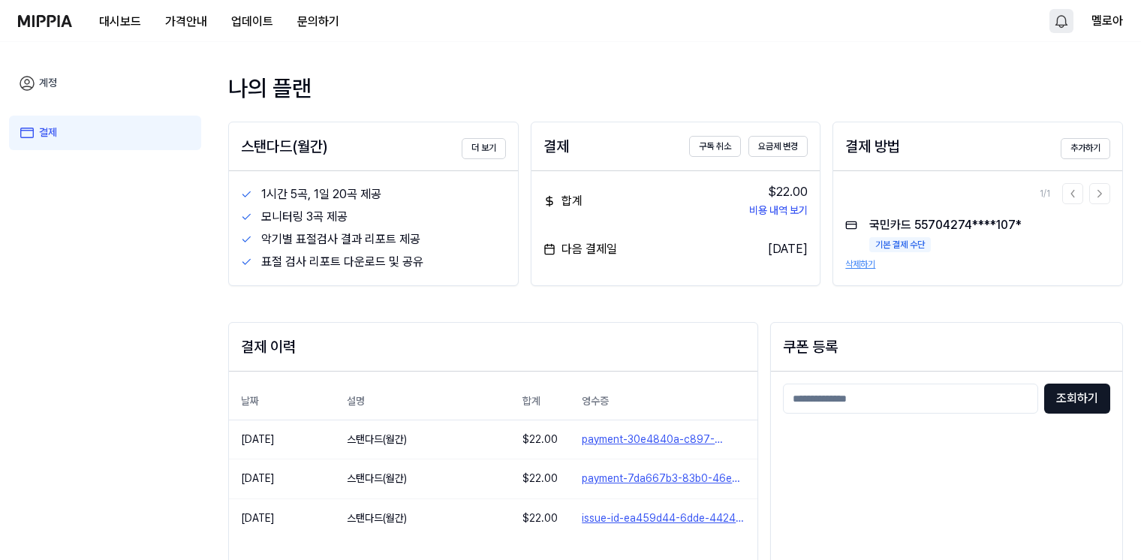
scroll to position [75, 0]
